Goal: Task Accomplishment & Management: Manage account settings

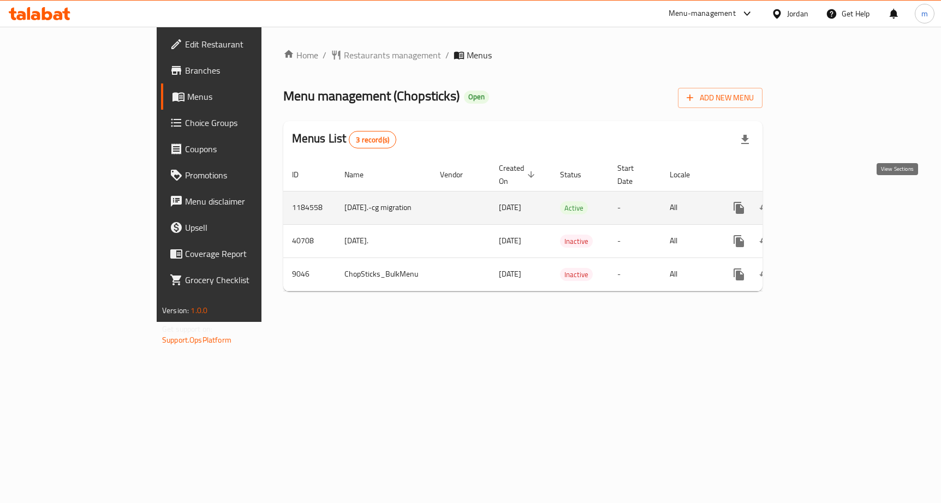
click at [824, 201] on icon "enhanced table" at bounding box center [817, 207] width 13 height 13
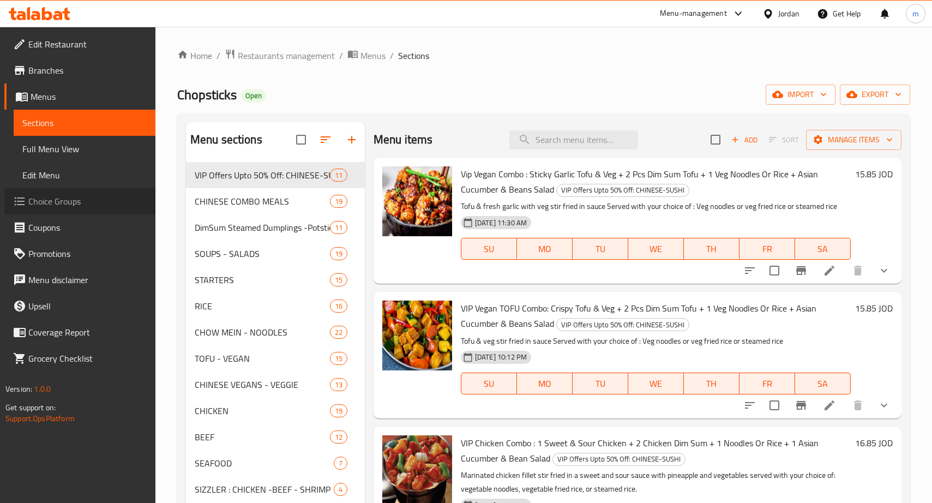
click at [61, 200] on span "Choice Groups" at bounding box center [87, 201] width 118 height 13
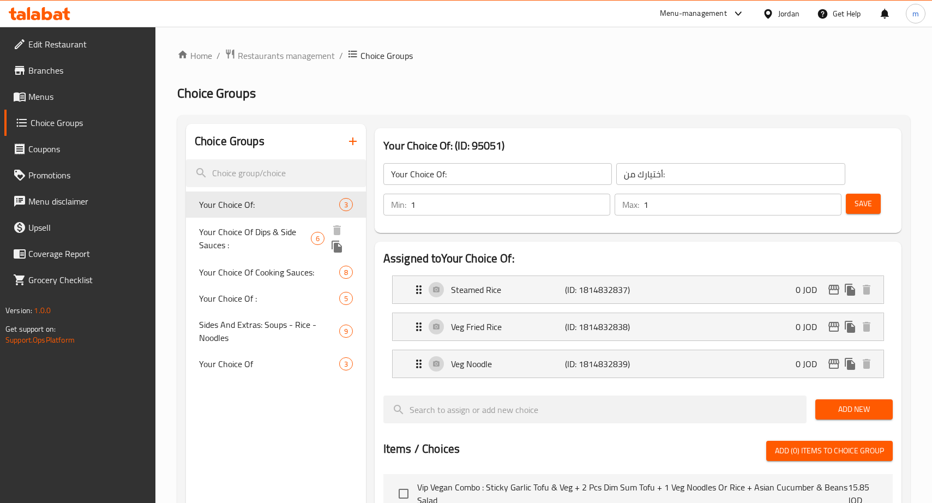
drag, startPoint x: 247, startPoint y: 227, endPoint x: 564, endPoint y: 67, distance: 355.0
click at [247, 227] on span "Your Choice Of Dips & Side Sauces :" at bounding box center [255, 238] width 112 height 26
type input "Your Choice Of Dips & Side Sauces :"
type input "اختيارك من [DEMOGRAPHIC_DATA] والغموس:"
type input "0"
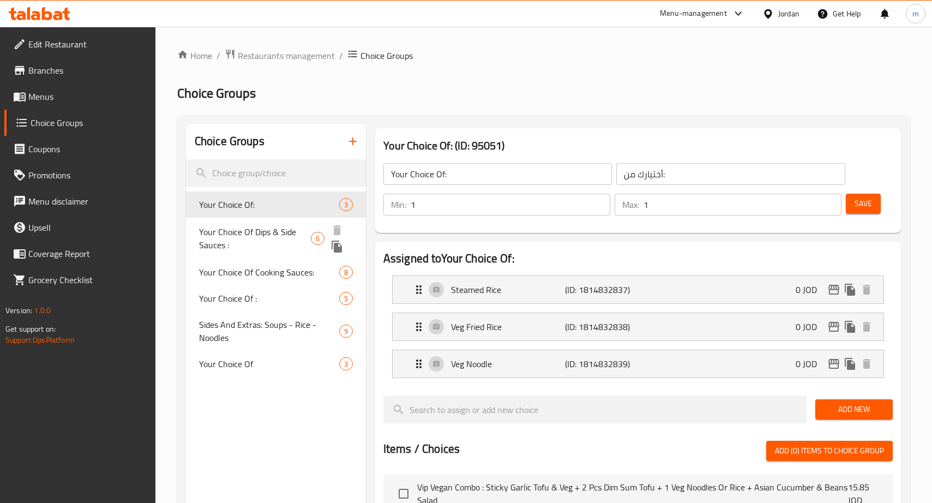
type input "0"
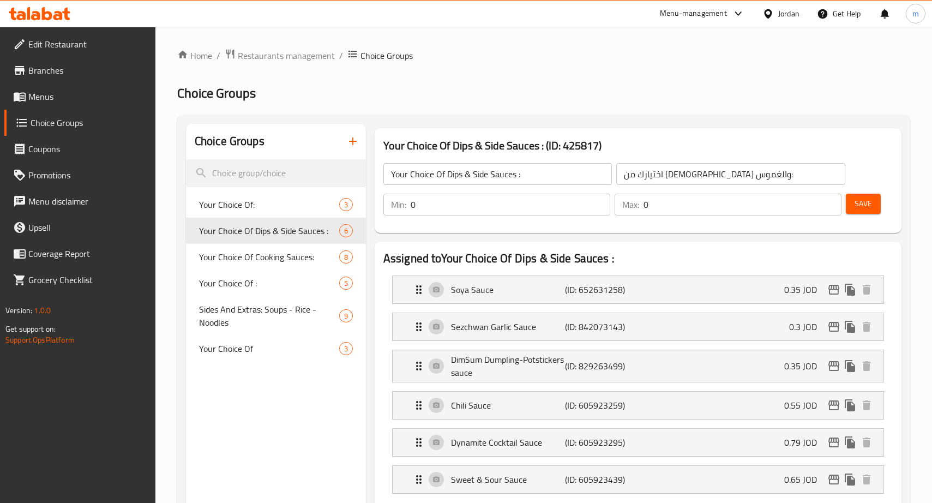
click at [304, 53] on span "Restaurants management" at bounding box center [286, 55] width 97 height 13
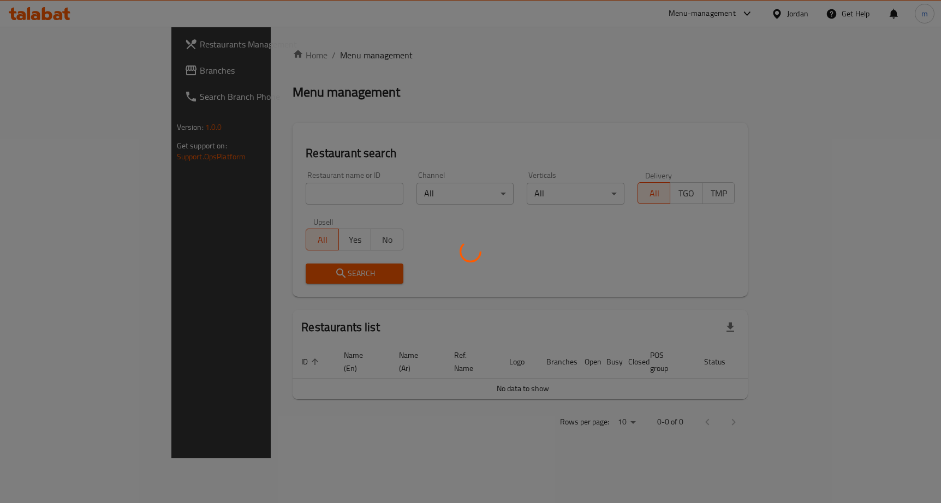
click at [62, 72] on div at bounding box center [470, 251] width 941 height 503
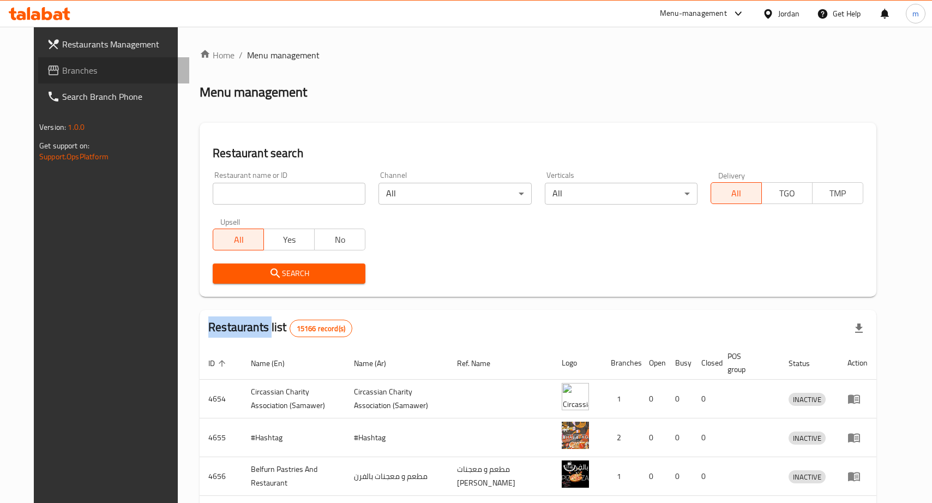
click at [62, 72] on span "Branches" at bounding box center [121, 70] width 118 height 13
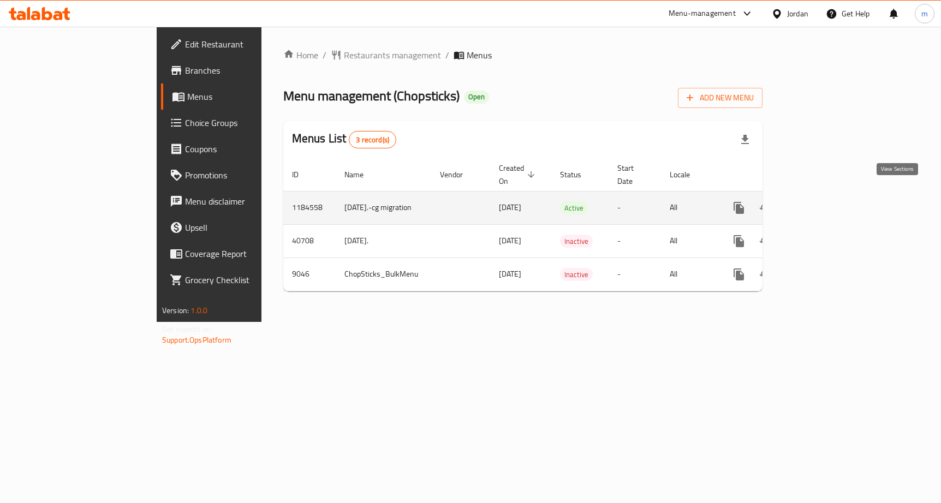
click at [830, 200] on link "enhanced table" at bounding box center [817, 208] width 26 height 26
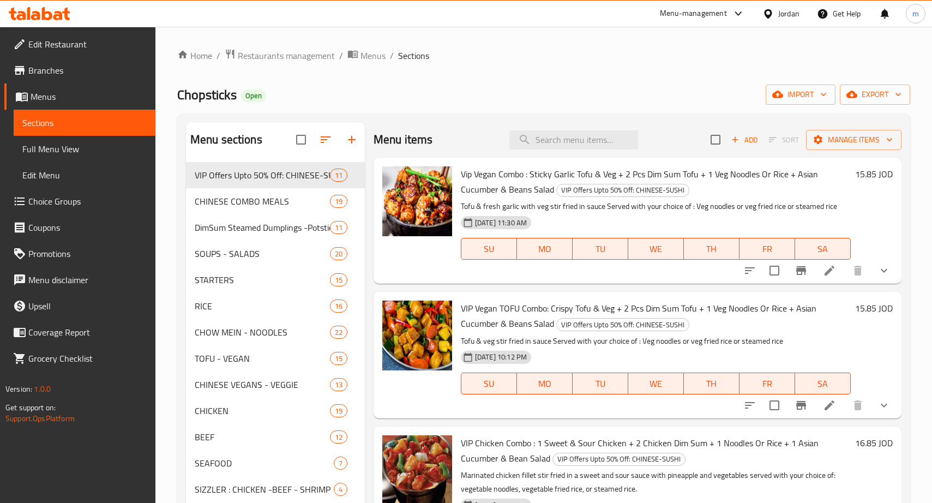
click at [74, 204] on span "Choice Groups" at bounding box center [87, 201] width 118 height 13
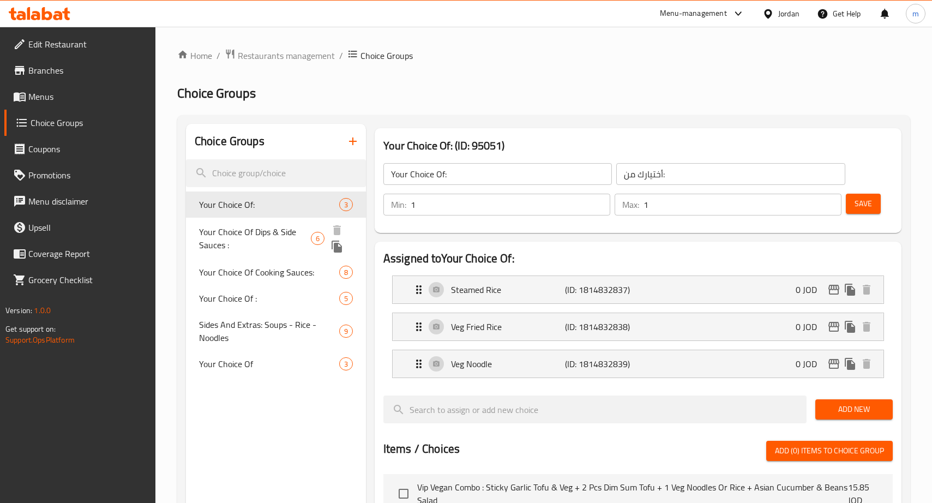
click at [305, 236] on span "Your Choice Of Dips & Side Sauces :" at bounding box center [255, 238] width 112 height 26
type input "Your Choice Of Dips & Side Sauces :"
type input "اختيارك من [DEMOGRAPHIC_DATA] والغموس:"
type input "0"
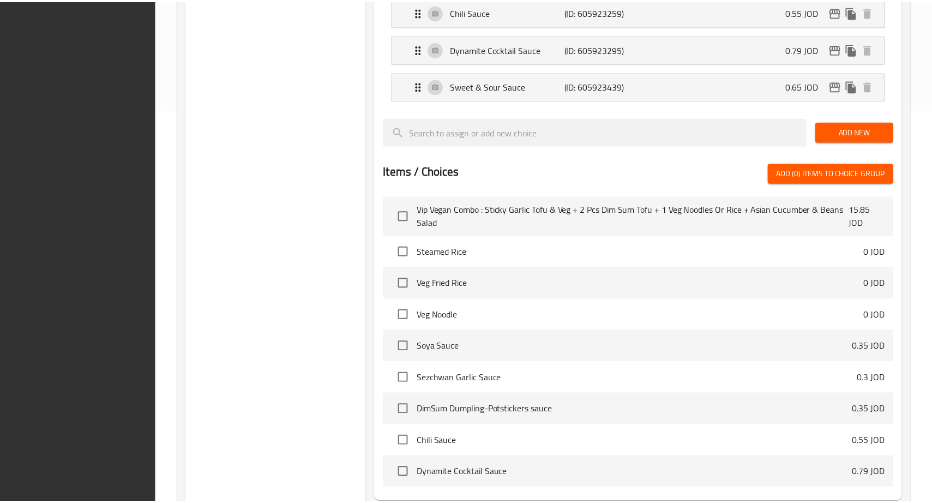
scroll to position [504, 0]
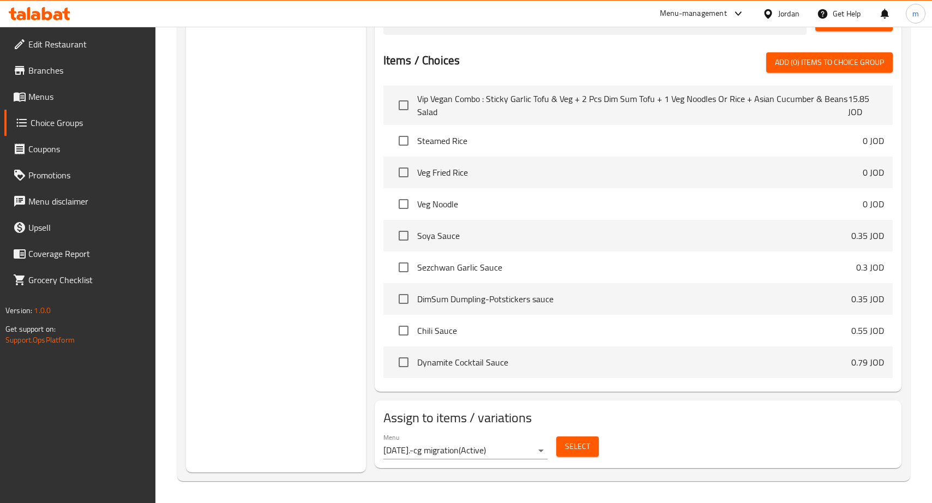
click at [253, 208] on div "Choice Groups Your Choice Of: 3 Your Choice Of Dips & Side Sauces : 6 Your Choi…" at bounding box center [276, 46] width 180 height 853
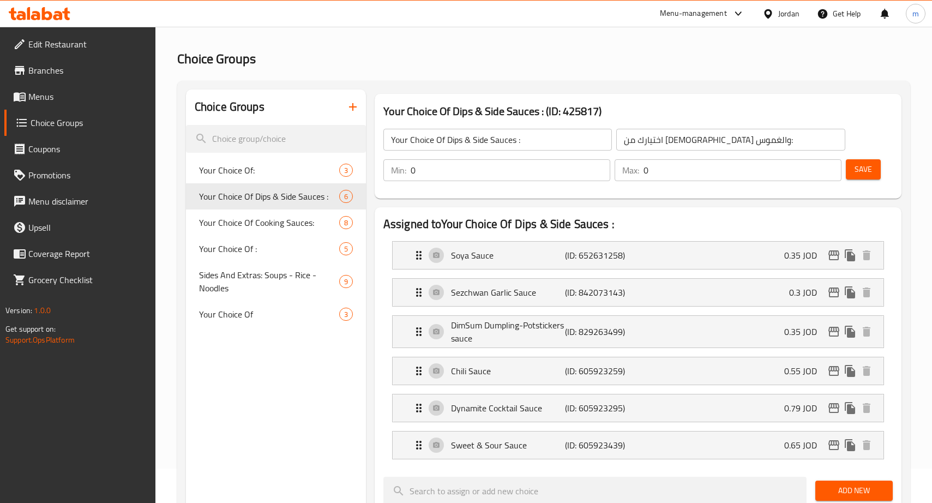
scroll to position [0, 0]
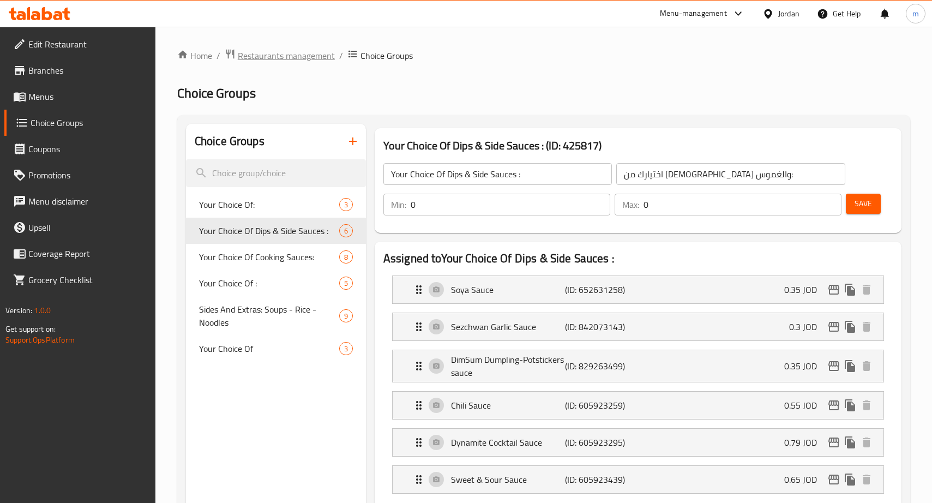
click at [304, 58] on span "Restaurants management" at bounding box center [286, 55] width 97 height 13
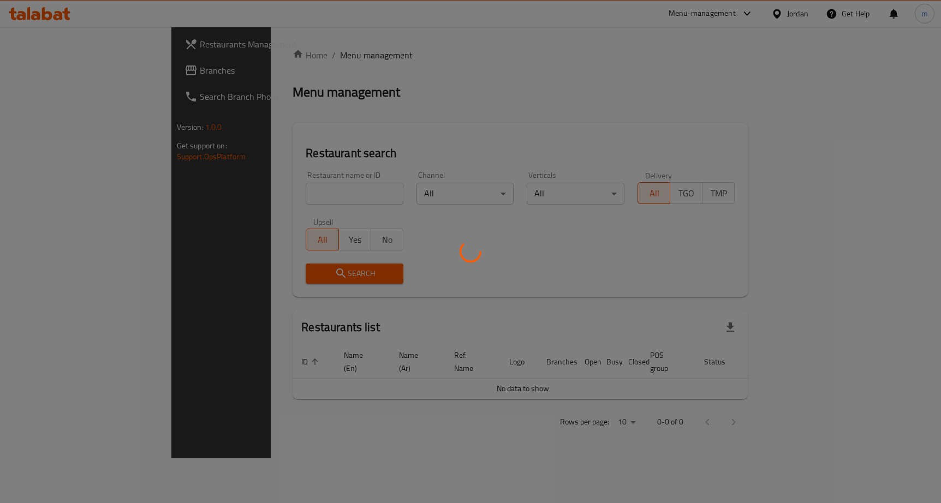
click at [64, 77] on div at bounding box center [470, 251] width 941 height 503
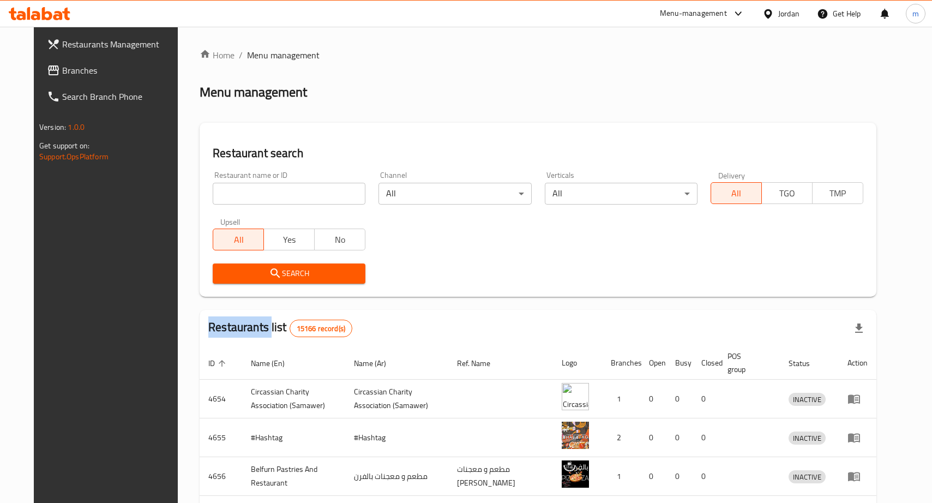
click at [64, 77] on div "Restaurants Management Branches Search Branch Phone Version: 1.0.0 Get support …" at bounding box center [466, 400] width 865 height 746
click at [64, 77] on link "Branches" at bounding box center [113, 70] width 151 height 26
